Goal: Find specific page/section: Find specific page/section

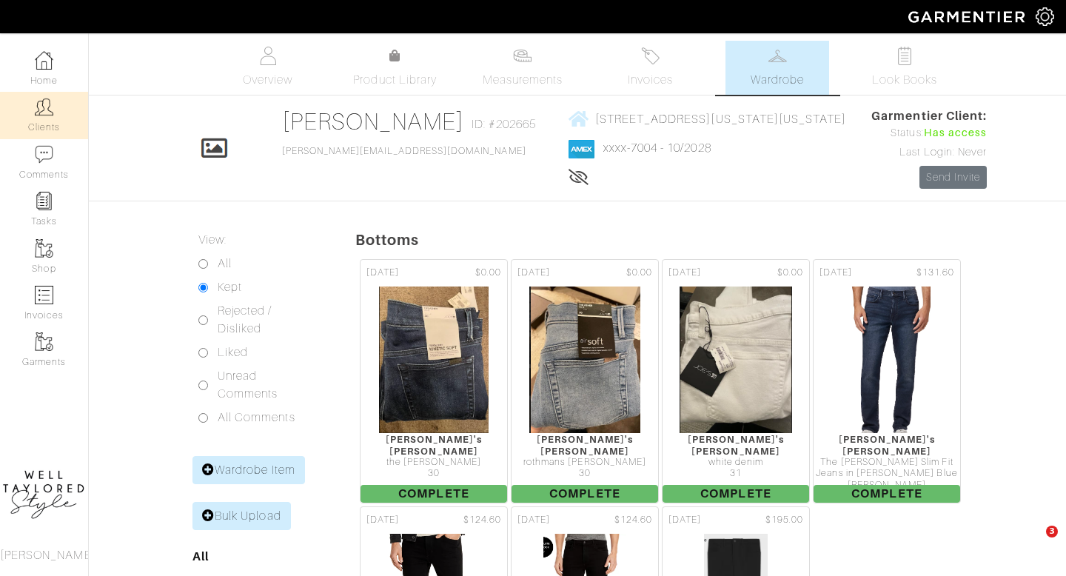
click at [42, 109] on img at bounding box center [44, 107] width 18 height 18
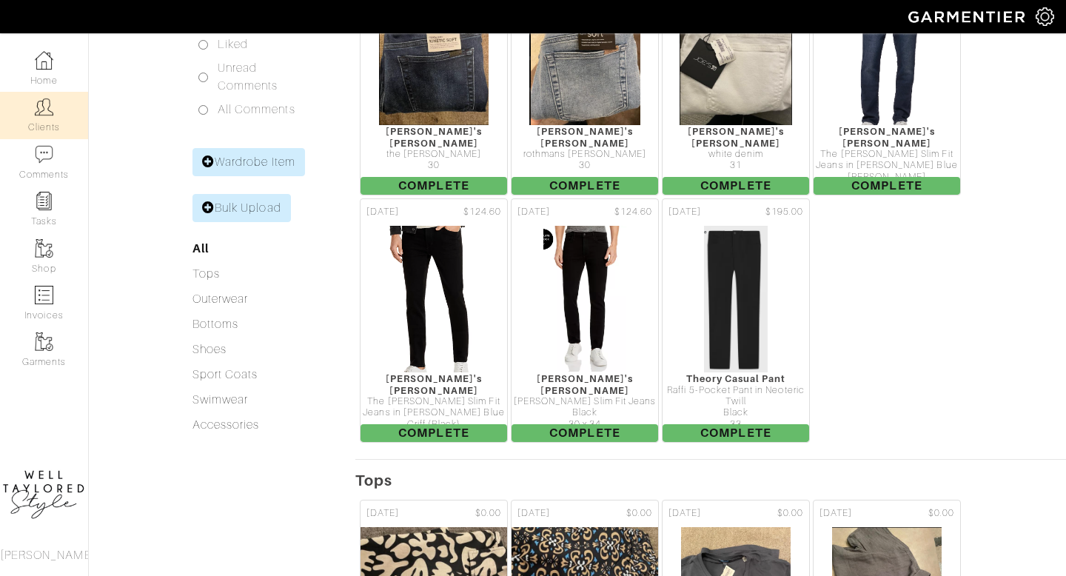
scroll to position [308, 0]
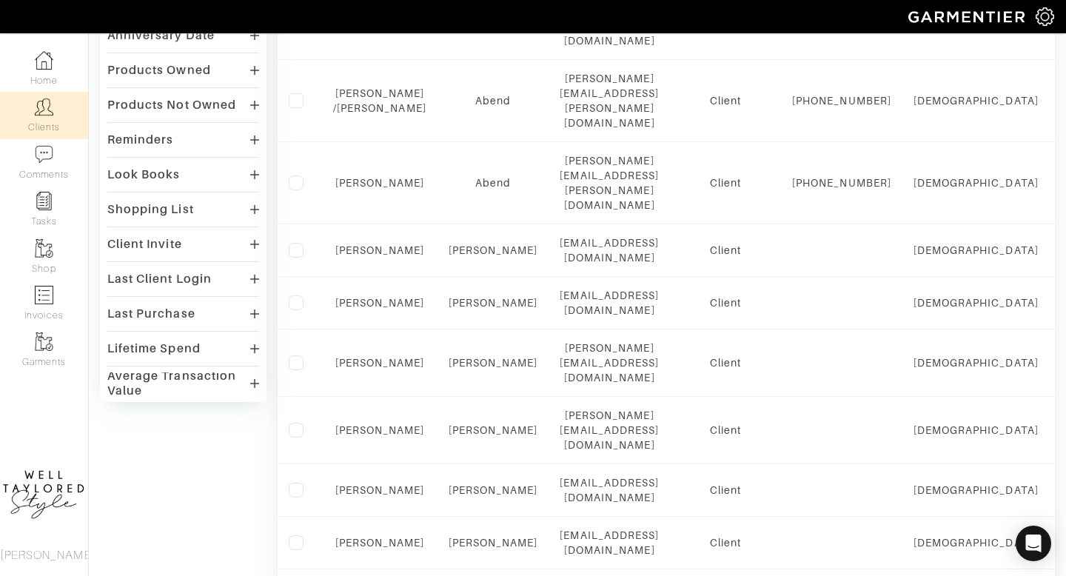
scroll to position [0, 0]
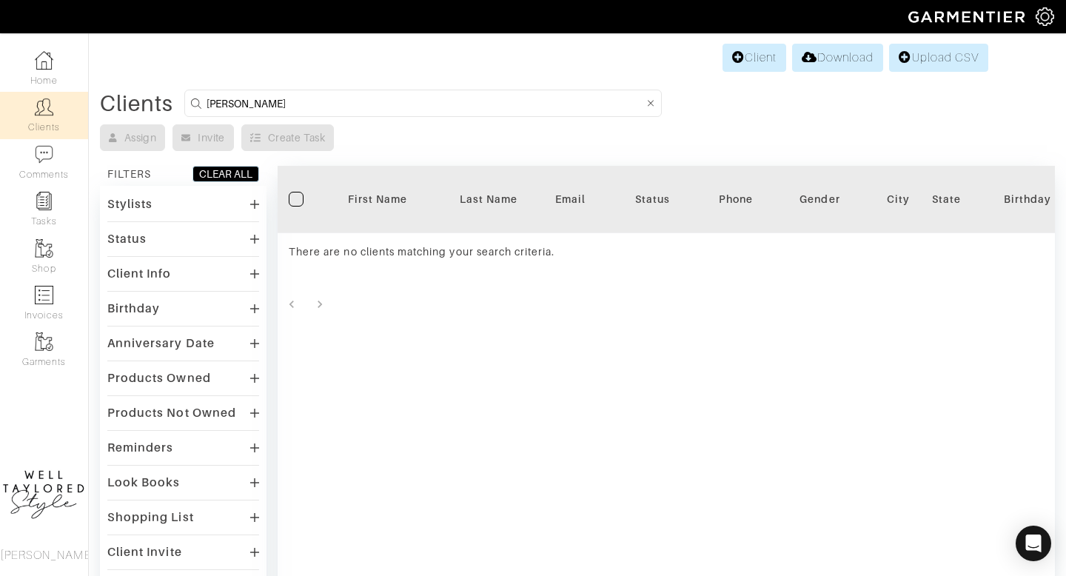
type input "KRISTIN"
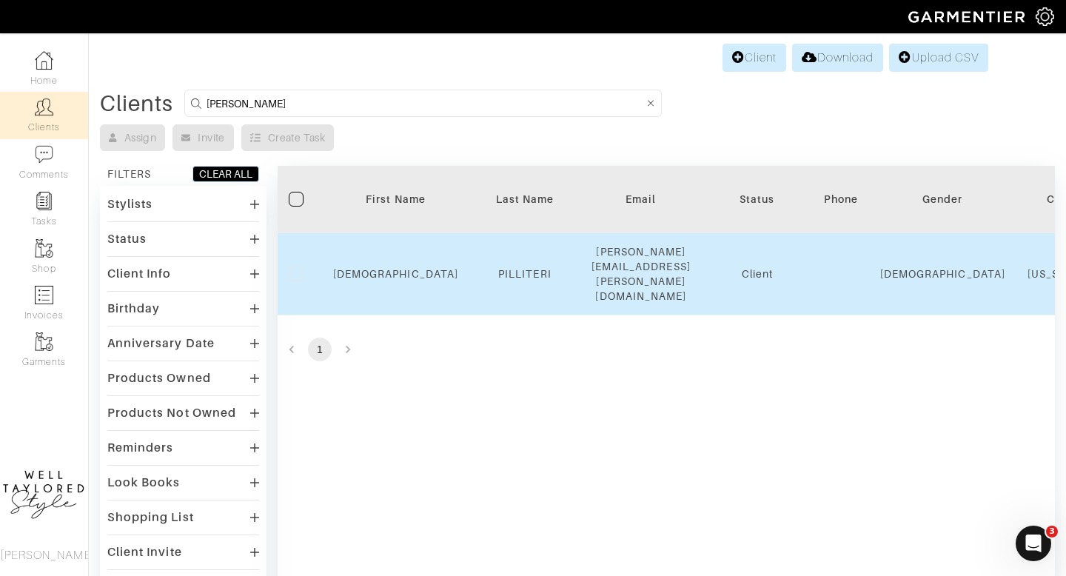
click at [382, 268] on td "KRISTEN" at bounding box center [395, 274] width 147 height 82
click at [383, 268] on link "KRISTEN" at bounding box center [395, 274] width 125 height 12
